Goal: Check status: Check status

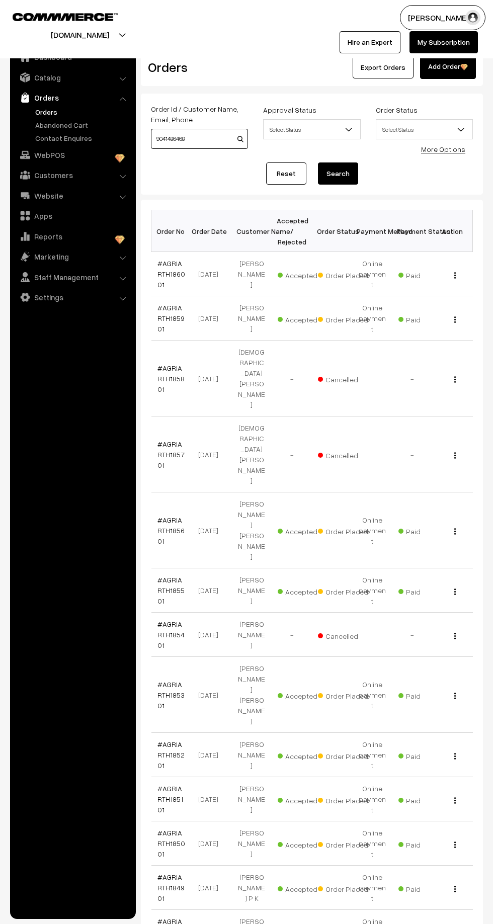
click at [193, 139] on input "9041486468" at bounding box center [199, 139] width 97 height 20
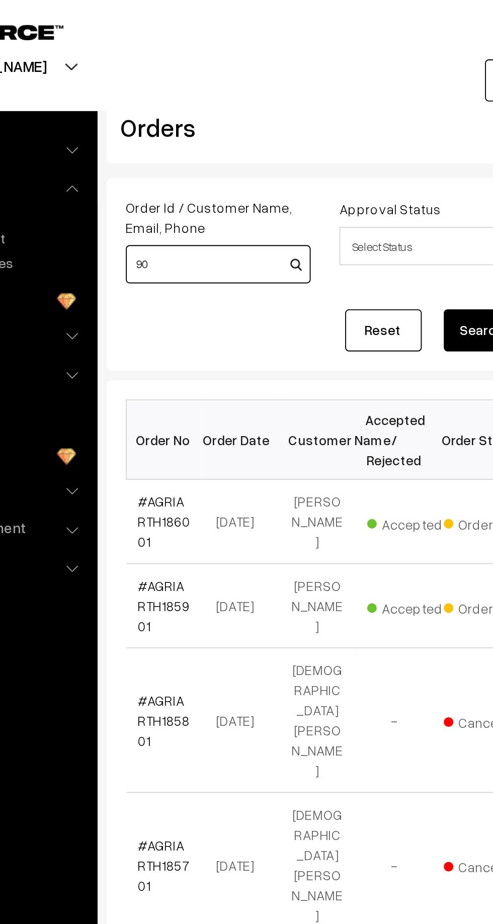
type input "9"
paste input "AGRIARTH176101"
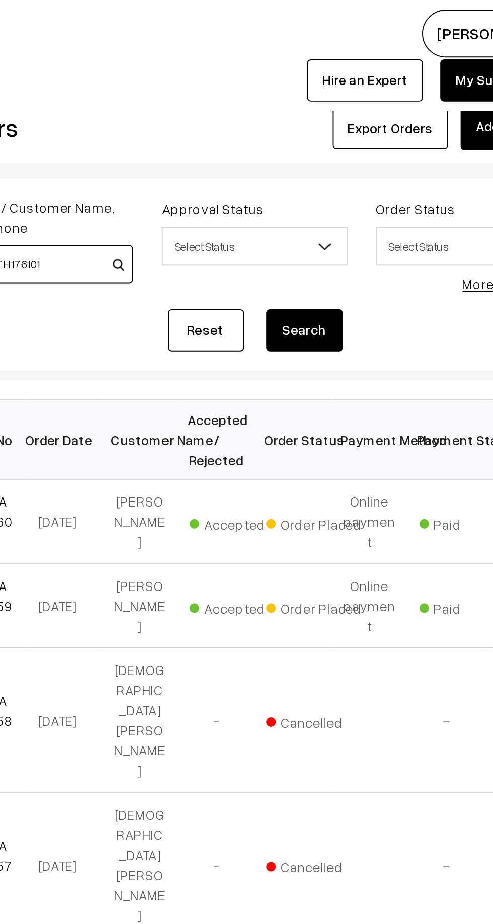
type input "AGRIARTH176101"
click at [341, 170] on button "Search" at bounding box center [338, 173] width 40 height 22
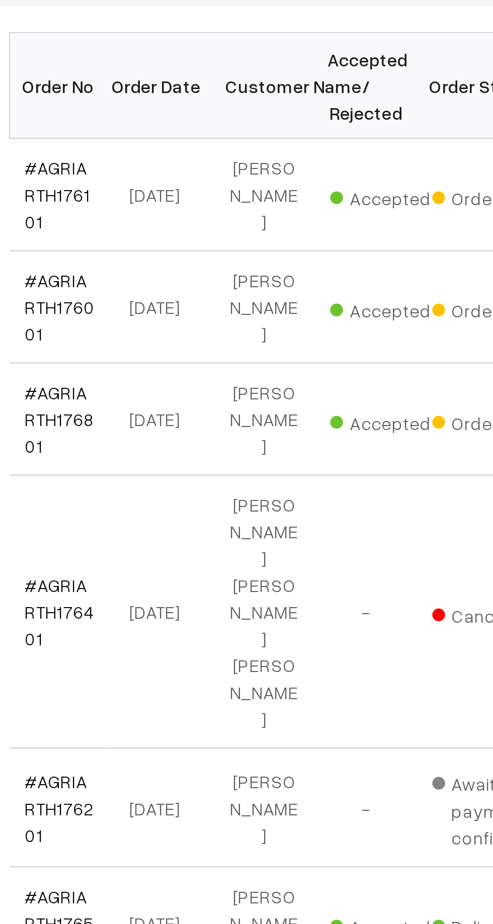
click at [165, 347] on link "#AGRIARTH176801" at bounding box center [170, 362] width 27 height 30
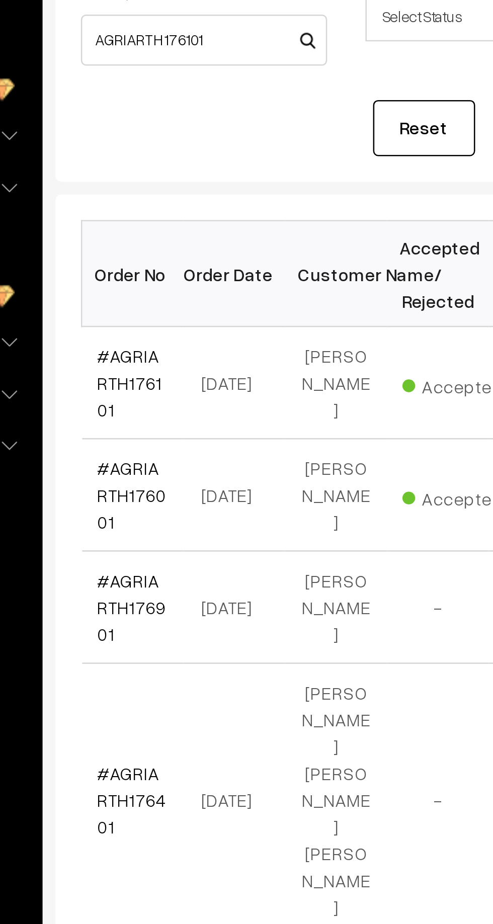
click at [163, 264] on link "#AGRIARTH176101" at bounding box center [170, 274] width 26 height 30
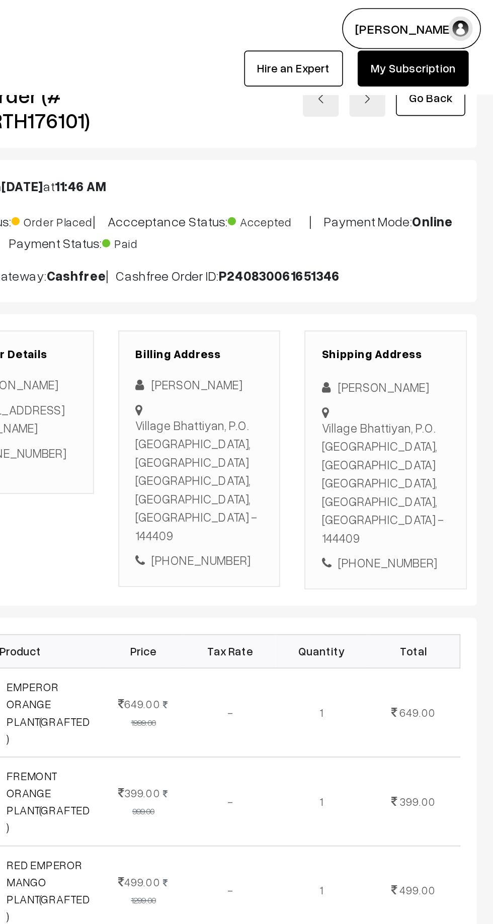
scroll to position [7, 0]
